Goal: Check status: Check status

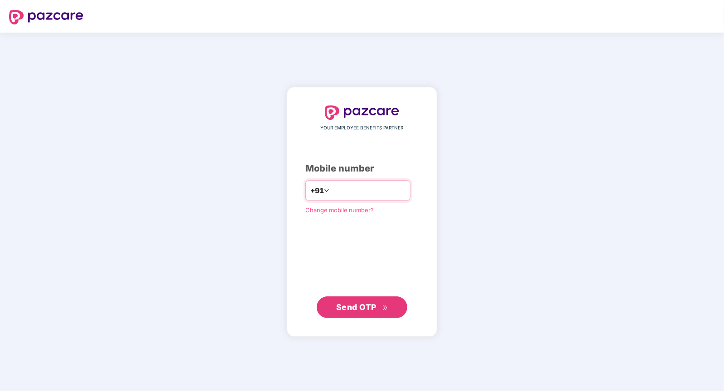
type input "**********"
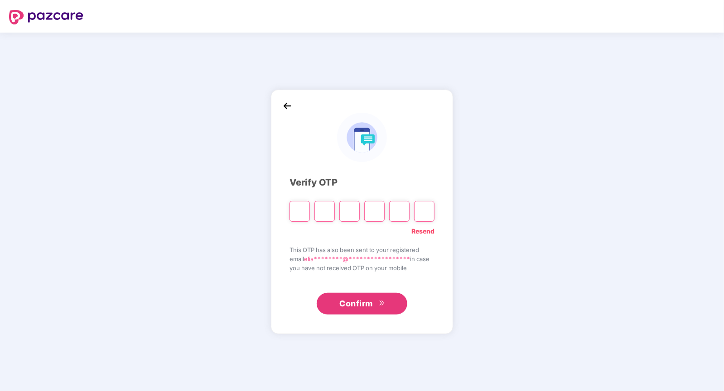
type input "*"
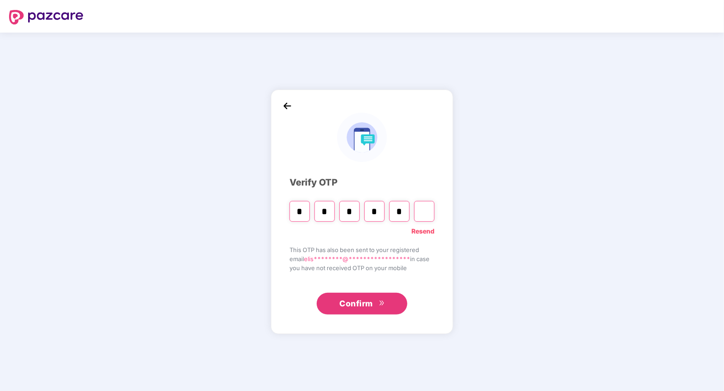
type input "*"
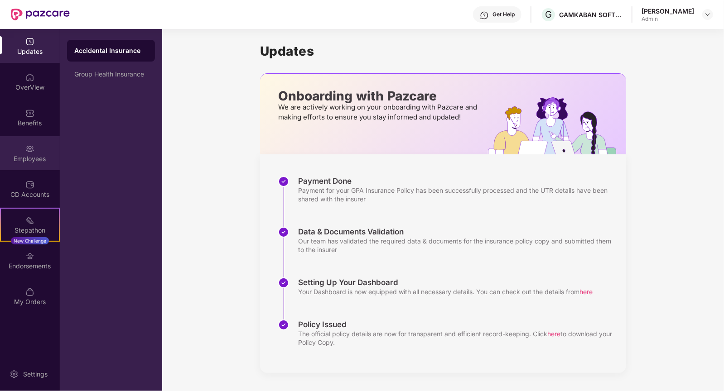
click at [40, 159] on div "Employees" at bounding box center [30, 158] width 60 height 9
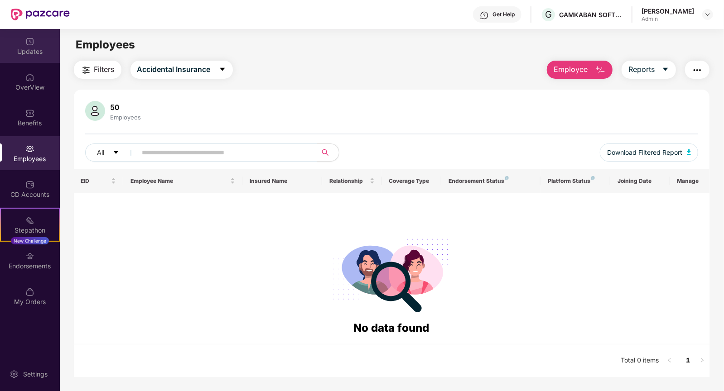
click at [41, 47] on div "Updates" at bounding box center [30, 51] width 60 height 9
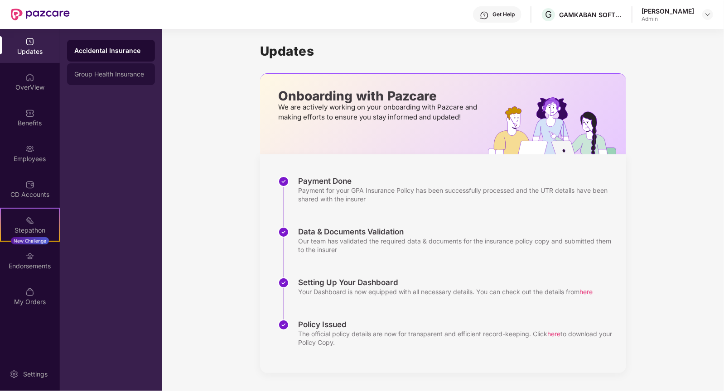
click at [96, 71] on div "Group Health Insurance" at bounding box center [110, 74] width 73 height 7
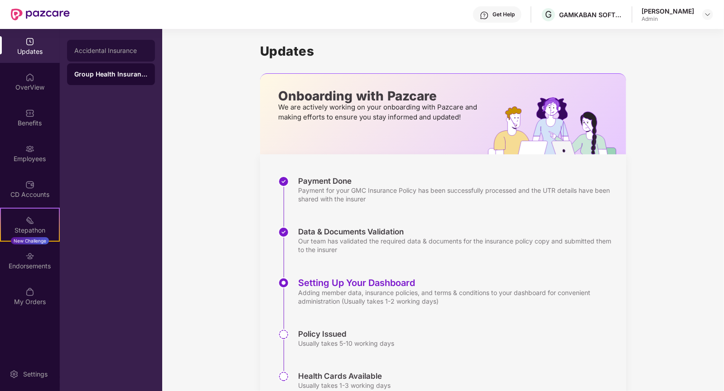
click at [97, 54] on div "Accidental Insurance" at bounding box center [111, 51] width 88 height 22
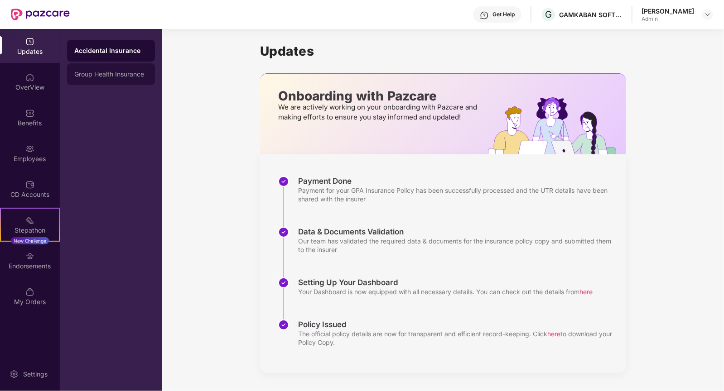
click at [97, 73] on div "Group Health Insurance" at bounding box center [110, 74] width 73 height 7
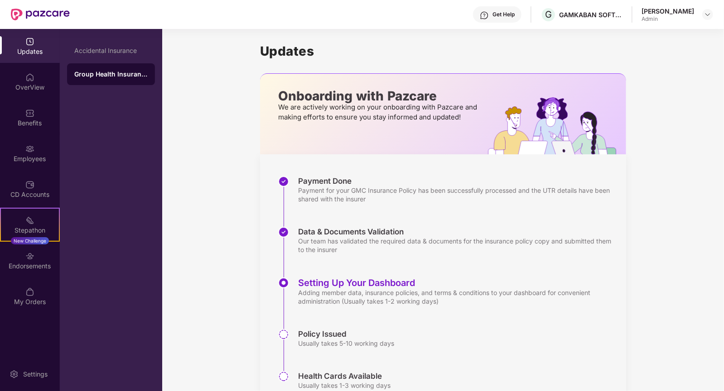
scroll to position [39, 0]
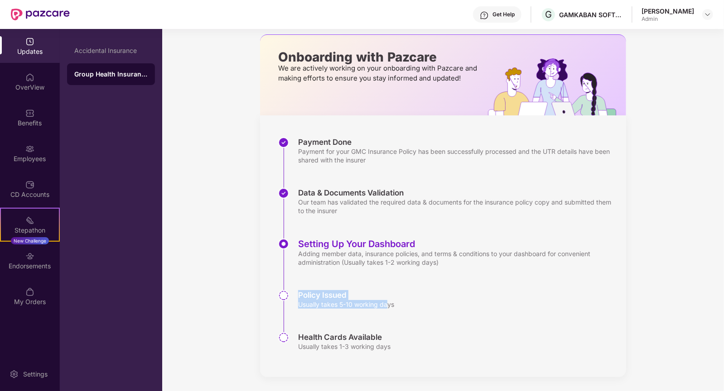
drag, startPoint x: 298, startPoint y: 296, endPoint x: 387, endPoint y: 307, distance: 90.0
click at [387, 307] on div "Policy Issued Usually takes 5-10 working days" at bounding box center [346, 299] width 96 height 19
click at [387, 307] on div "Usually takes 5-10 working days" at bounding box center [346, 304] width 96 height 9
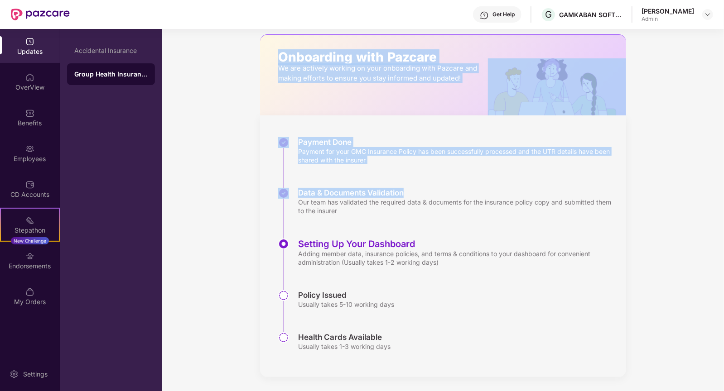
drag, startPoint x: 280, startPoint y: 52, endPoint x: 475, endPoint y: 188, distance: 238.4
click at [475, 189] on div "Updates Onboarding with Pazcare We are actively working on your onboarding with…" at bounding box center [443, 183] width 366 height 387
click at [423, 123] on div "Payment Done Payment for your GMC Insurance Policy has been successfully proces…" at bounding box center [443, 247] width 366 height 262
